Goal: Information Seeking & Learning: Learn about a topic

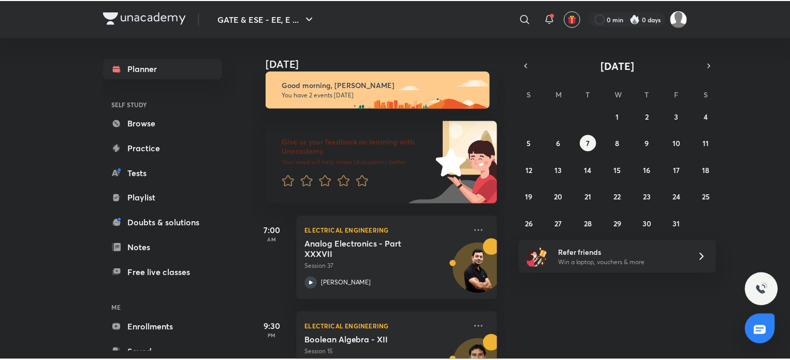
scroll to position [8, 0]
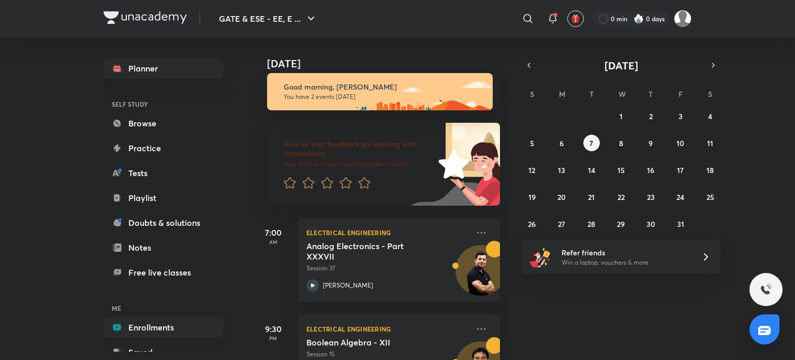
click at [132, 327] on link "Enrollments" at bounding box center [164, 327] width 120 height 21
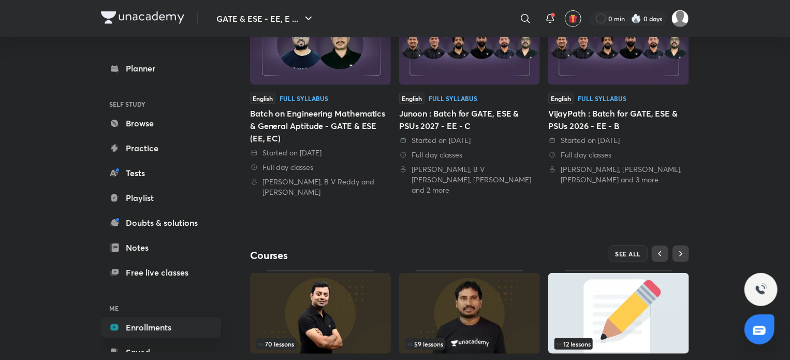
scroll to position [300, 0]
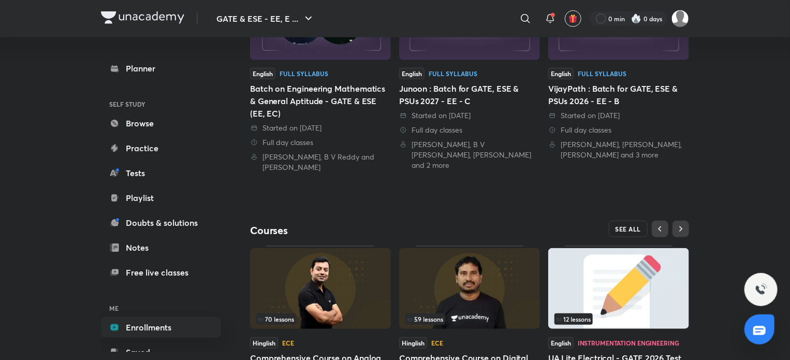
click at [637, 225] on span "SEE ALL" at bounding box center [629, 228] width 26 height 7
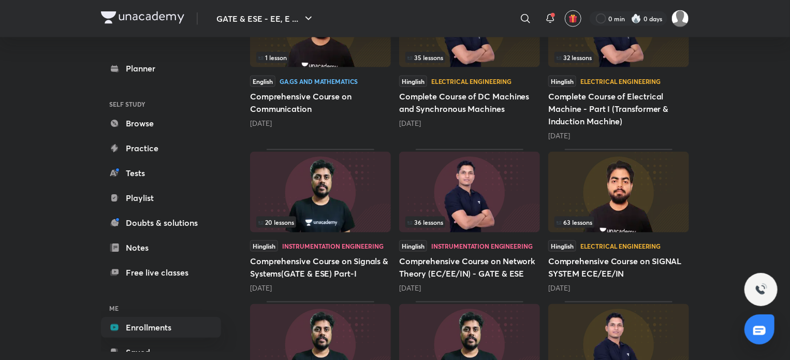
scroll to position [681, 0]
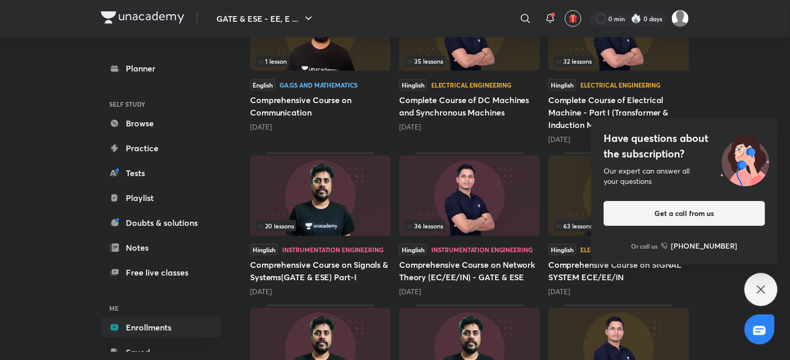
click at [478, 224] on div "36 lessons" at bounding box center [469, 225] width 128 height 11
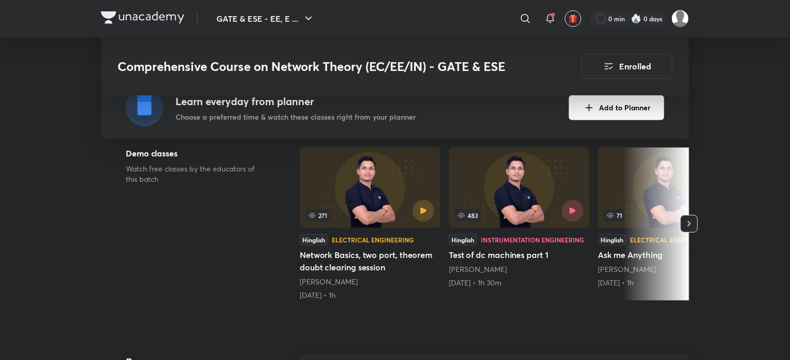
scroll to position [246, 0]
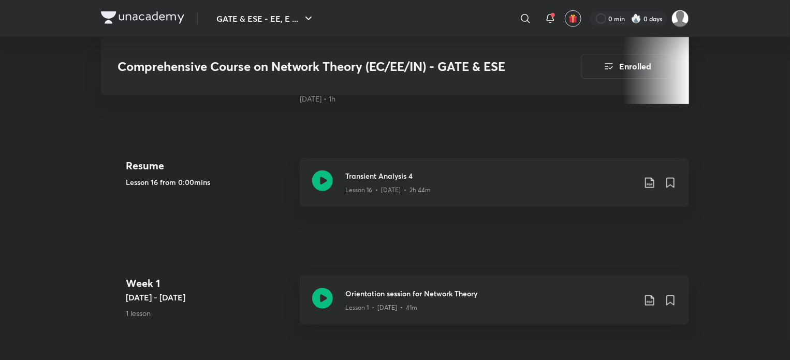
scroll to position [447, 0]
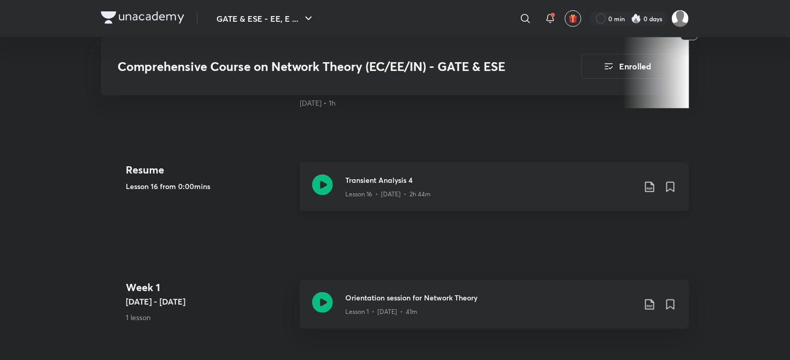
click at [478, 176] on h3 "Transient Analysis 4" at bounding box center [490, 179] width 290 height 11
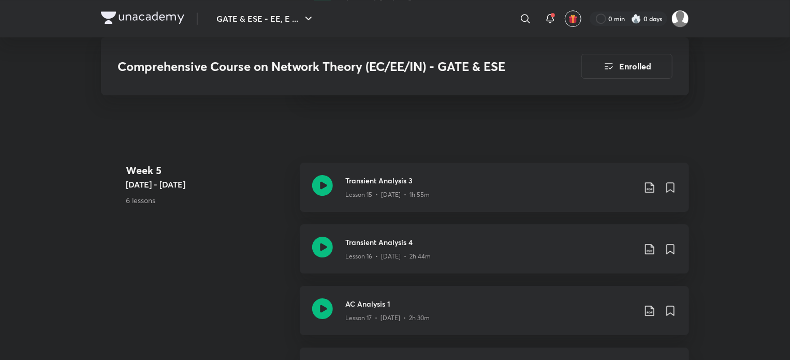
scroll to position [1707, 0]
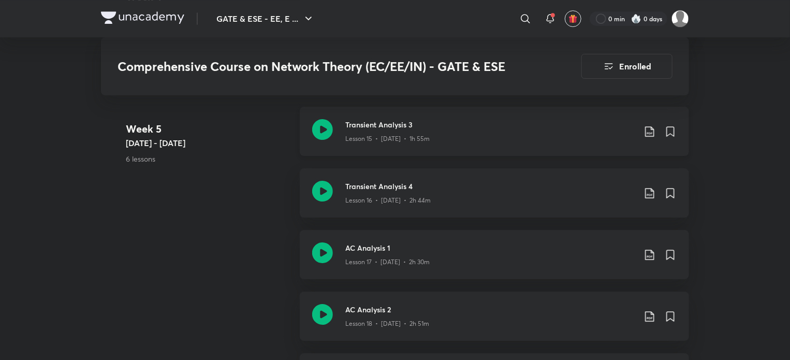
click at [441, 138] on div "Lesson 15 • [DATE] • 1h 55m" at bounding box center [490, 136] width 290 height 13
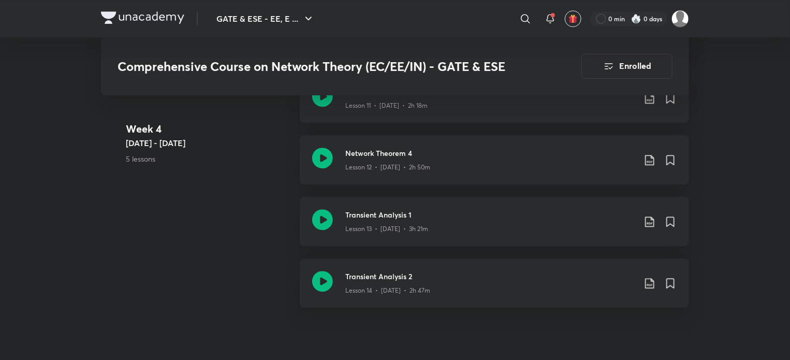
scroll to position [1446, 0]
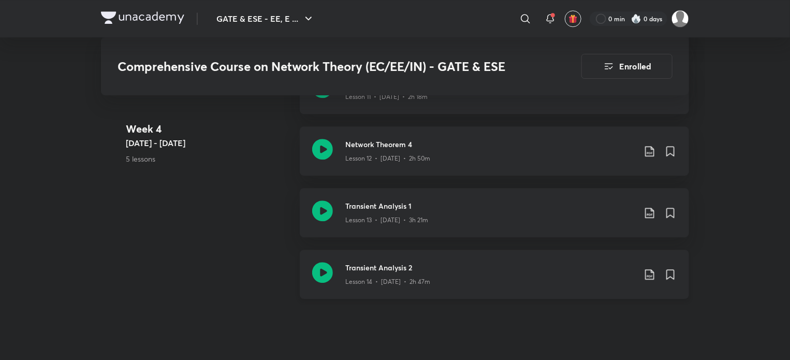
click at [367, 278] on p "Lesson 14 • [DATE] • 2h 47m" at bounding box center [387, 281] width 85 height 9
